Goal: Information Seeking & Learning: Understand process/instructions

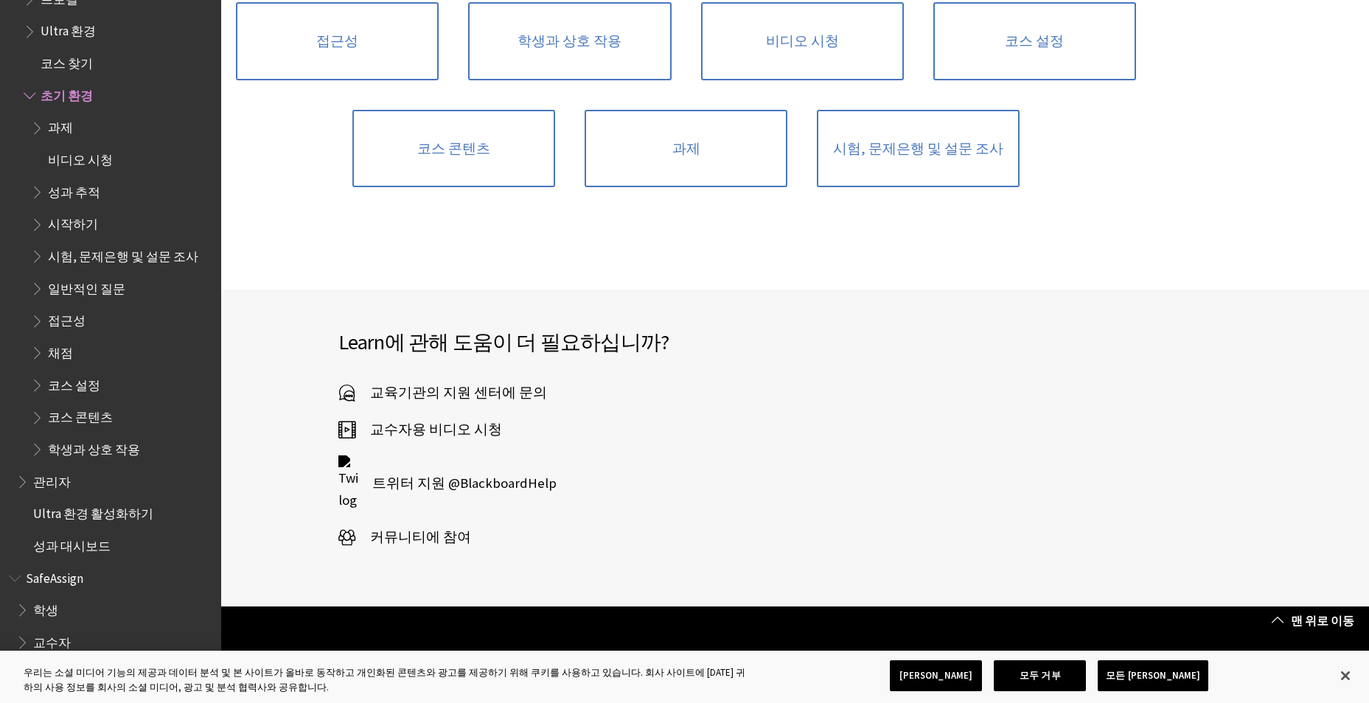
scroll to position [1254, 0]
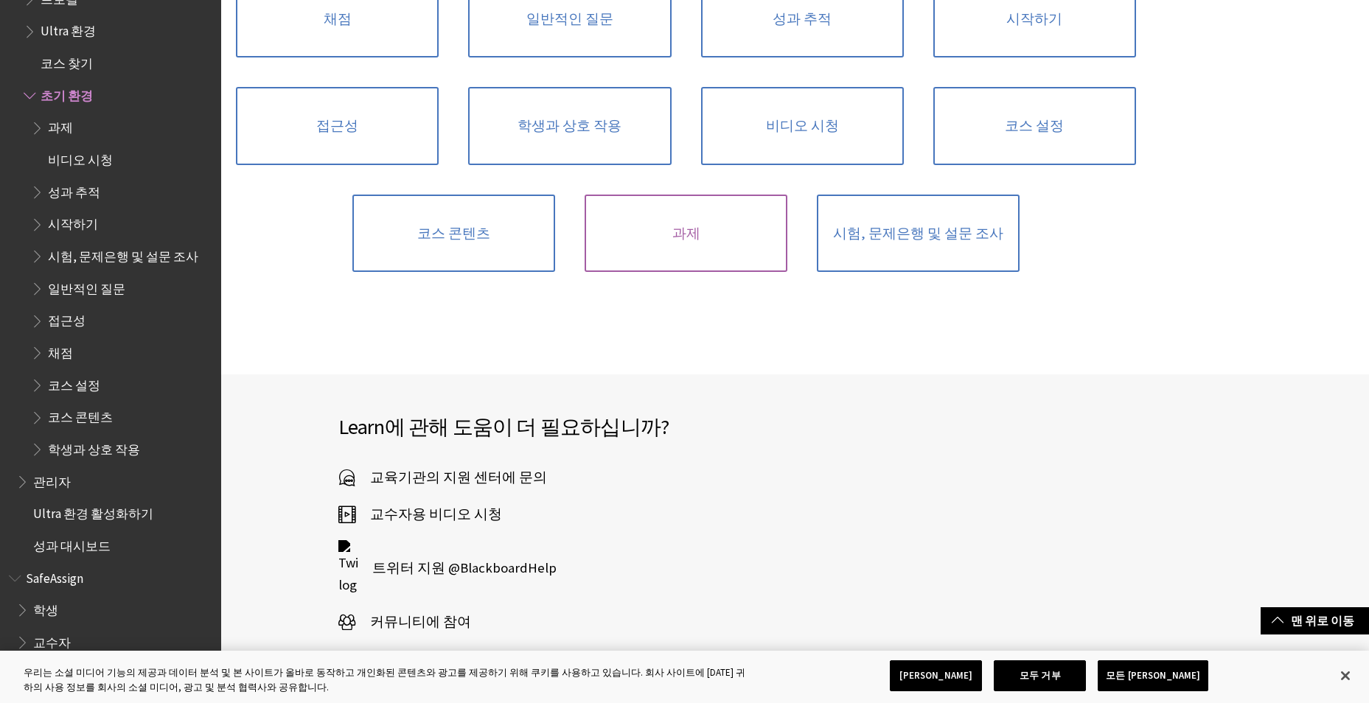
click at [743, 237] on link "과제" at bounding box center [686, 234] width 203 height 78
click at [675, 221] on link "과제" at bounding box center [686, 234] width 203 height 78
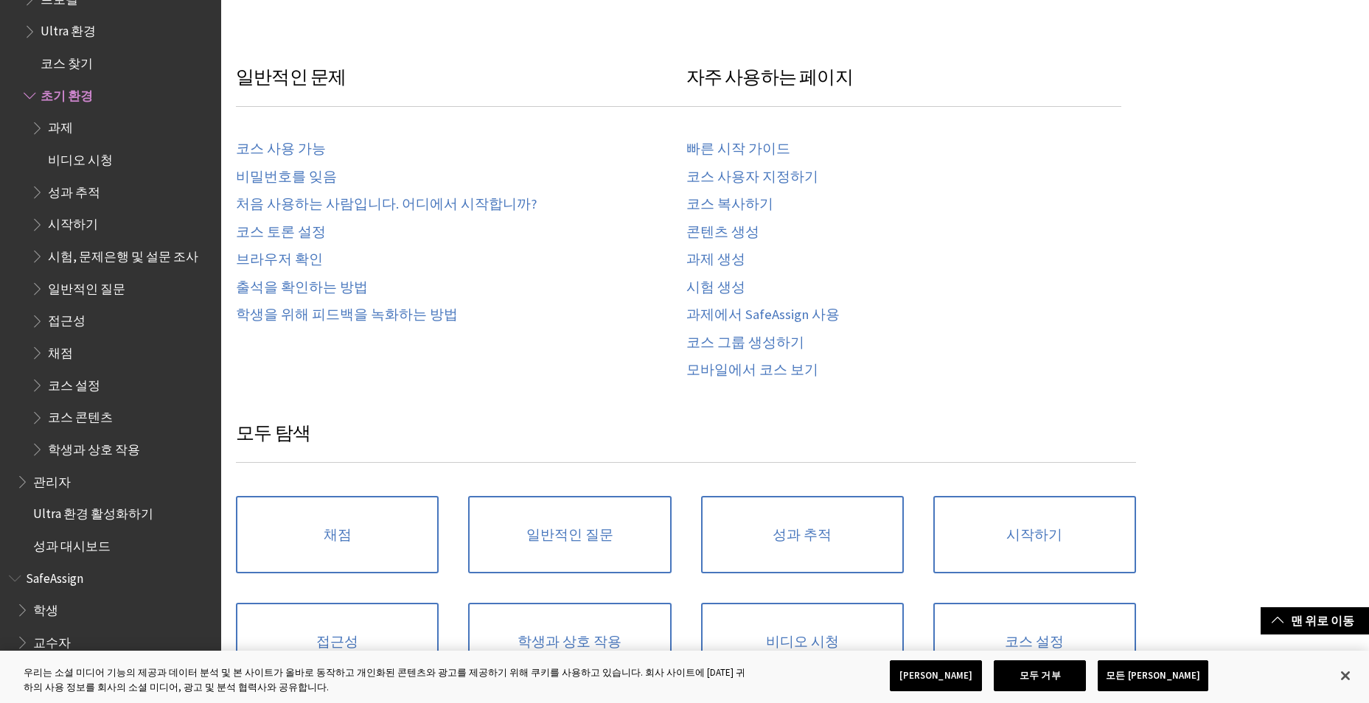
scroll to position [295, 0]
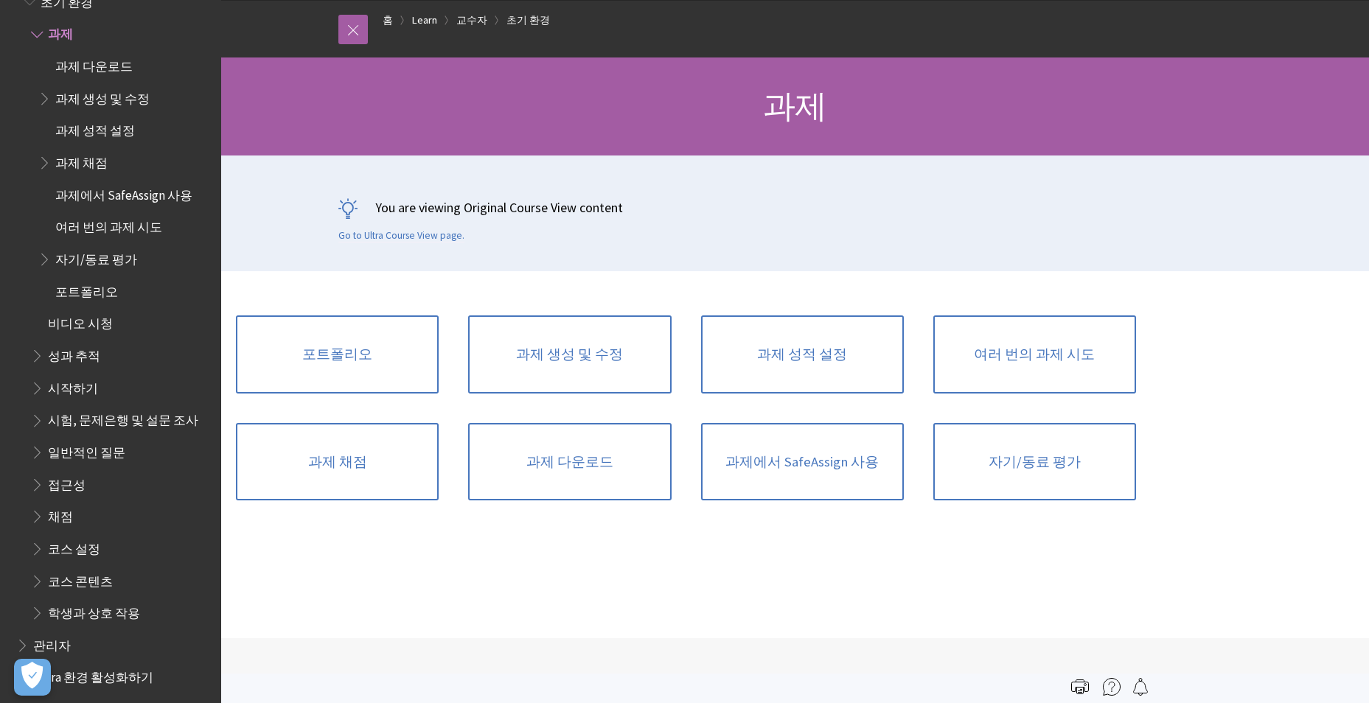
scroll to position [147, 0]
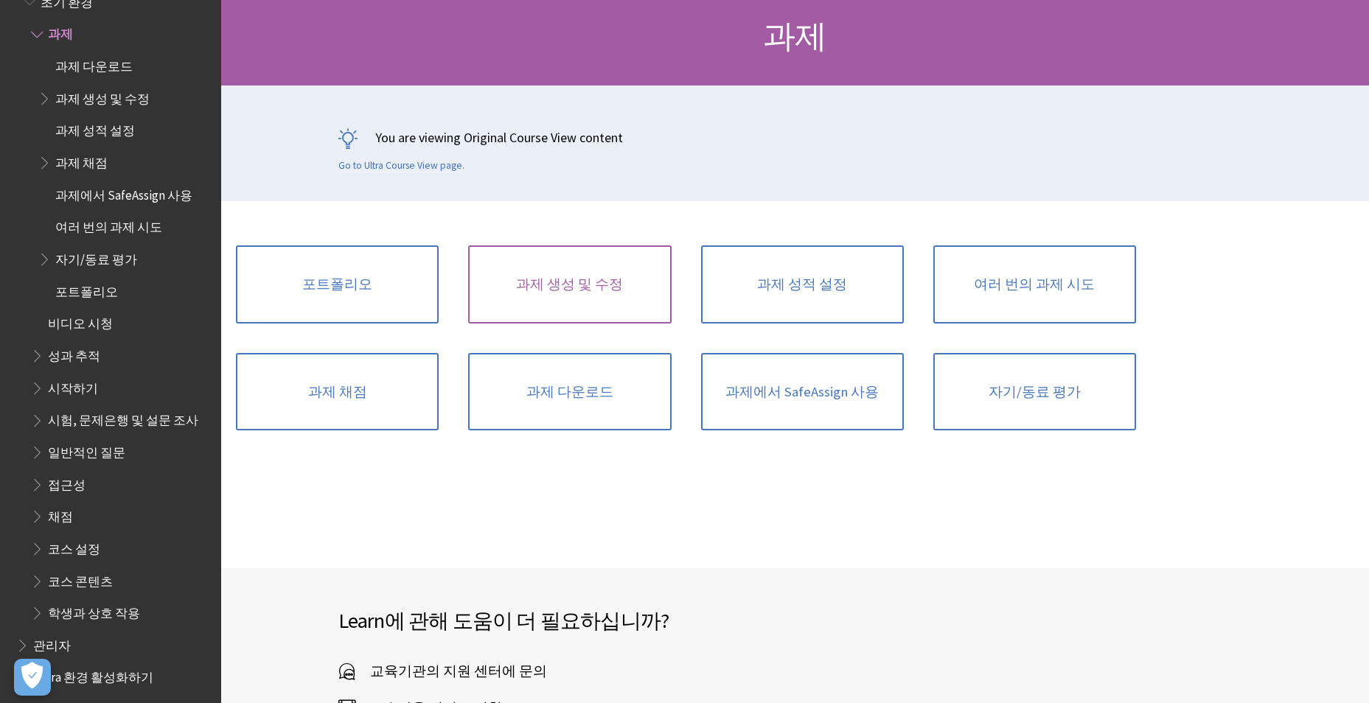
click at [664, 293] on link "과제 생성 및 수정" at bounding box center [569, 285] width 203 height 78
click at [585, 282] on link "과제 생성 및 수정" at bounding box center [569, 285] width 203 height 78
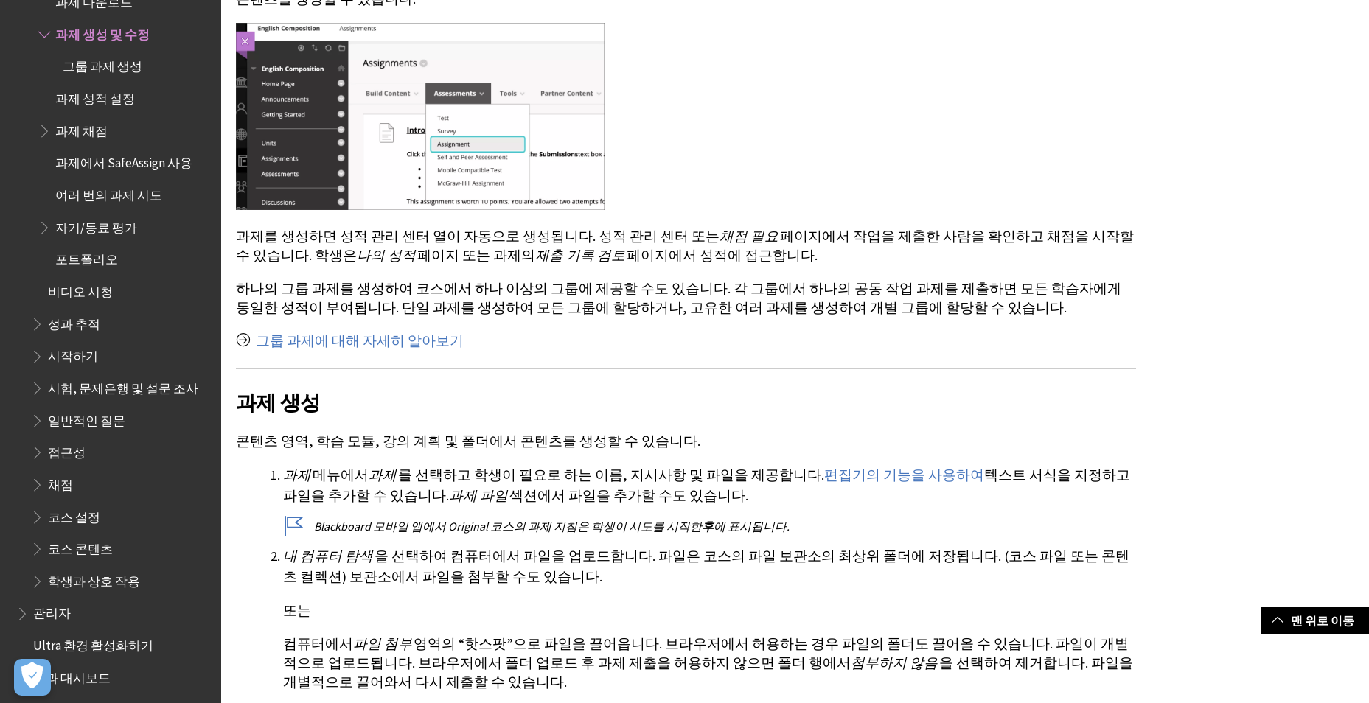
scroll to position [590, 0]
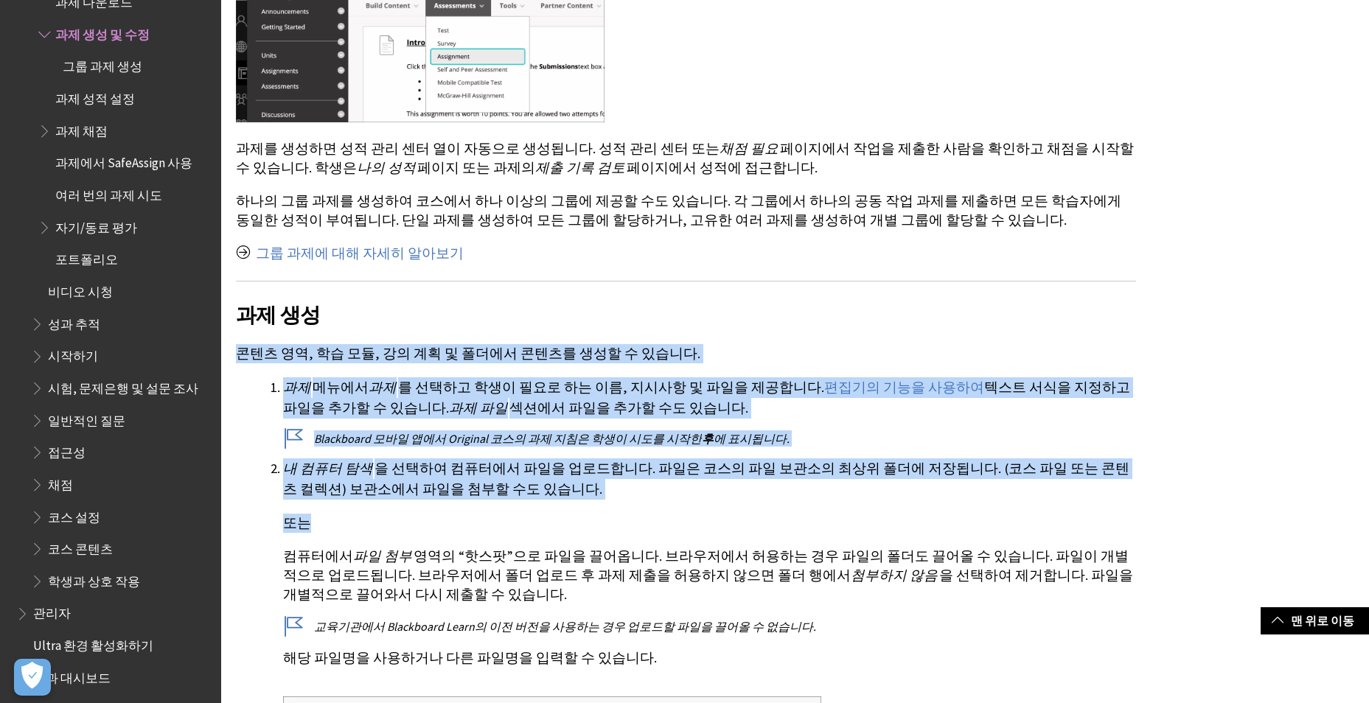
drag, startPoint x: 586, startPoint y: 297, endPoint x: 702, endPoint y: 516, distance: 247.7
click at [702, 516] on div "다른 콘텐츠와 함께 과제를 생성할 수 있습니다. 과제를 사용하면 코스 활동을 생성하고 각 학생의 성적 및 피드백을 개별적으로 관리할 수 있습니…" at bounding box center [686, 685] width 900 height 1686
click at [702, 519] on p "또는" at bounding box center [709, 523] width 853 height 19
drag, startPoint x: 701, startPoint y: 514, endPoint x: 712, endPoint y: 299, distance: 214.9
click at [712, 299] on div "다른 콘텐츠와 함께 과제를 생성할 수 있습니다. 과제를 사용하면 코스 활동을 생성하고 각 학생의 성적 및 피드백을 개별적으로 관리할 수 있습니…" at bounding box center [686, 685] width 900 height 1686
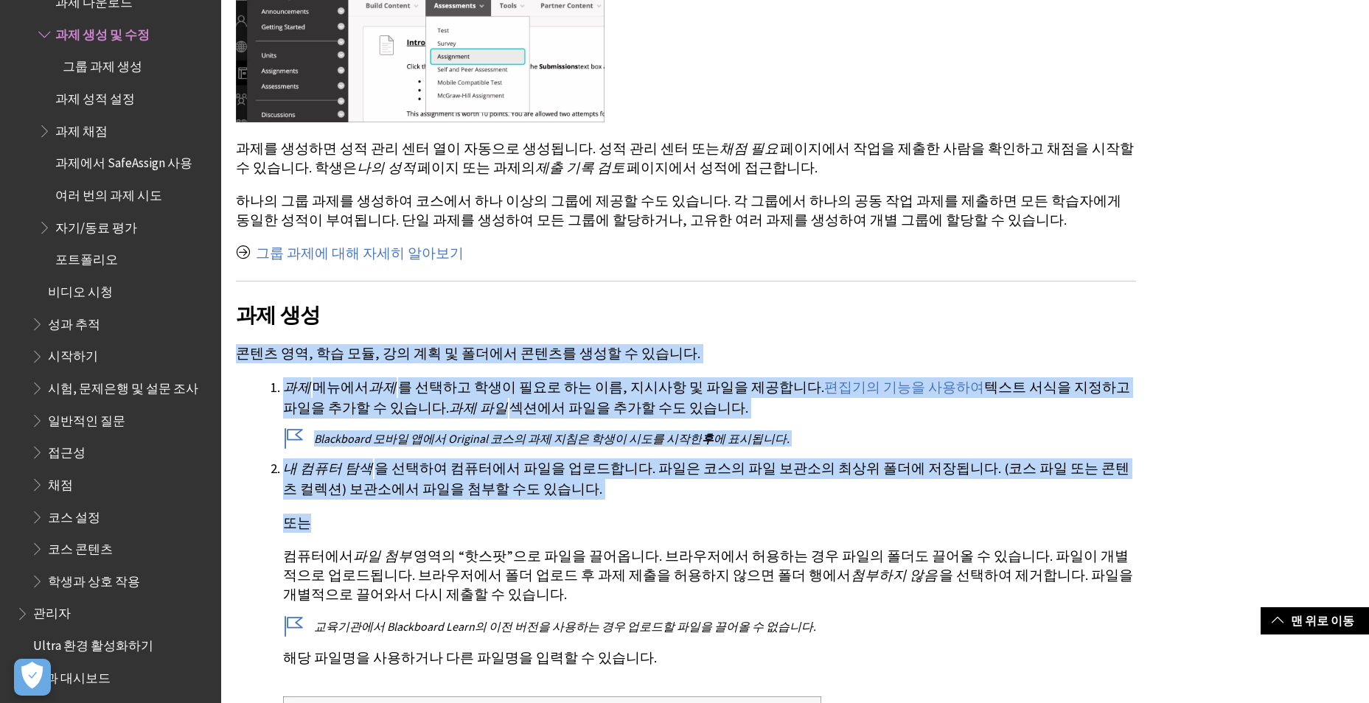
click at [574, 326] on h2 "과제 생성" at bounding box center [686, 305] width 900 height 49
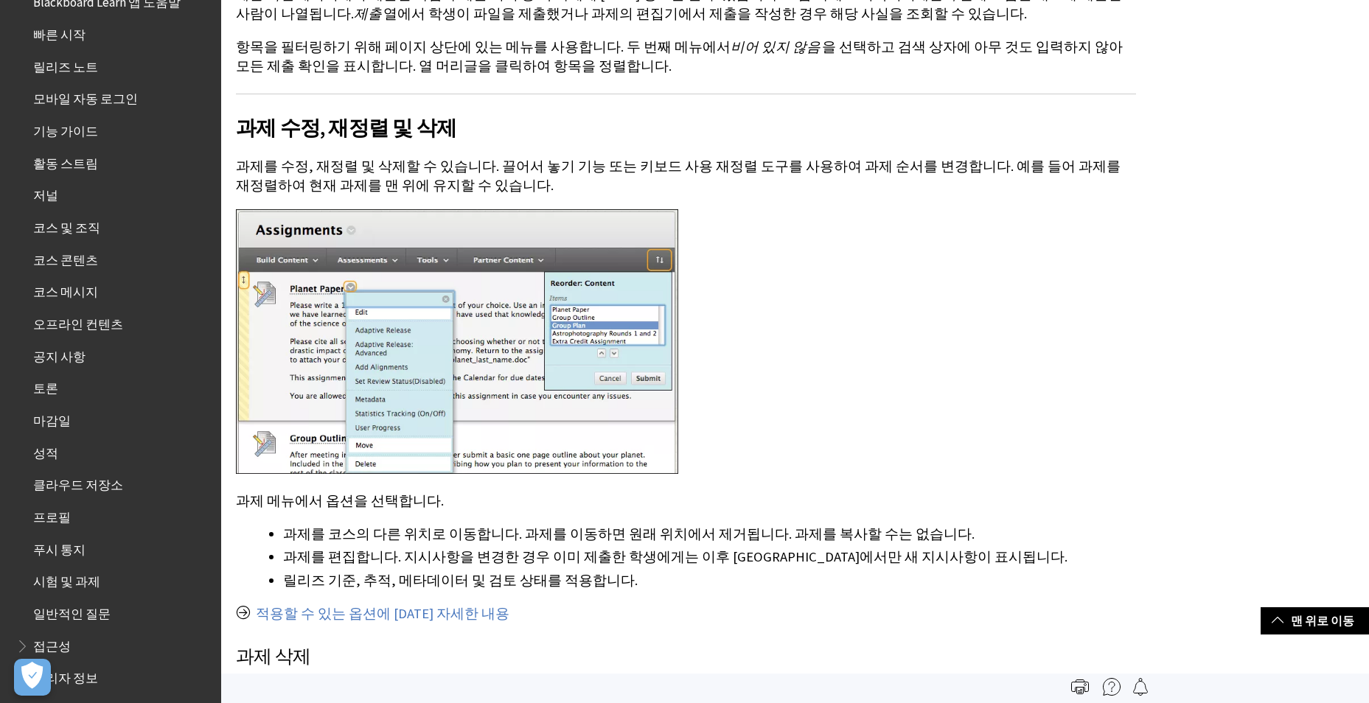
scroll to position [0, 0]
